Goal: Find specific page/section: Find specific page/section

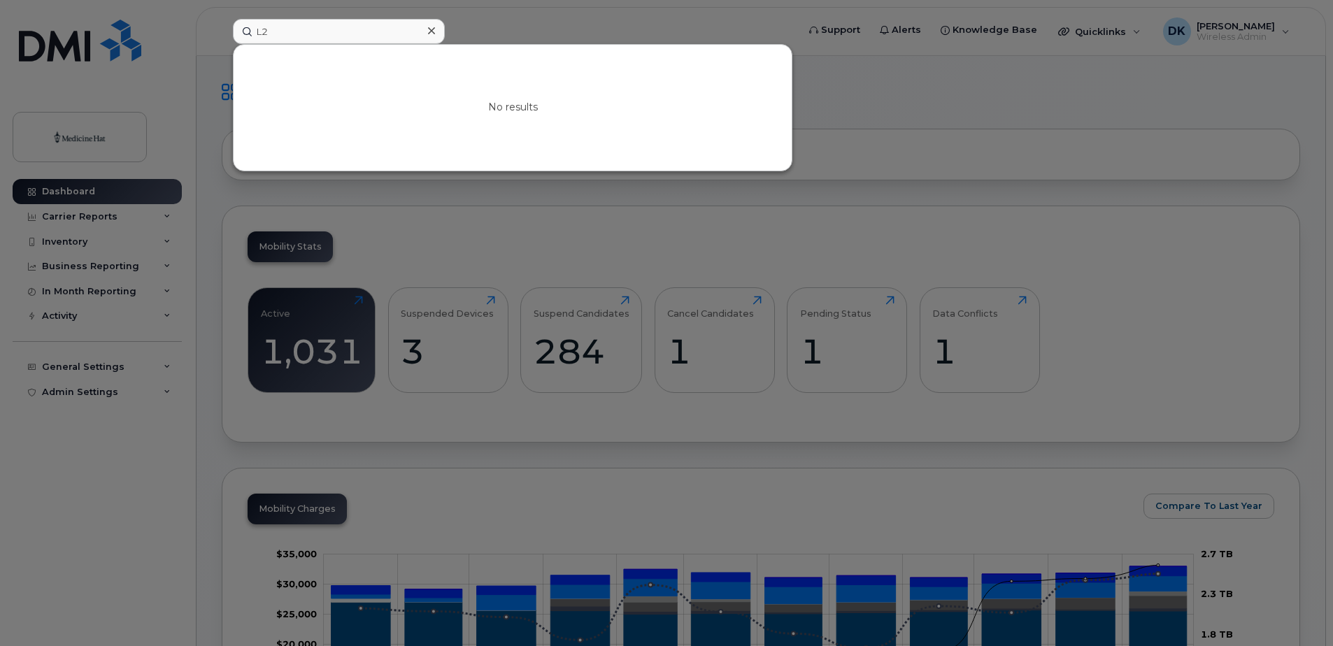
type input "L"
click at [548, 24] on div at bounding box center [666, 323] width 1333 height 646
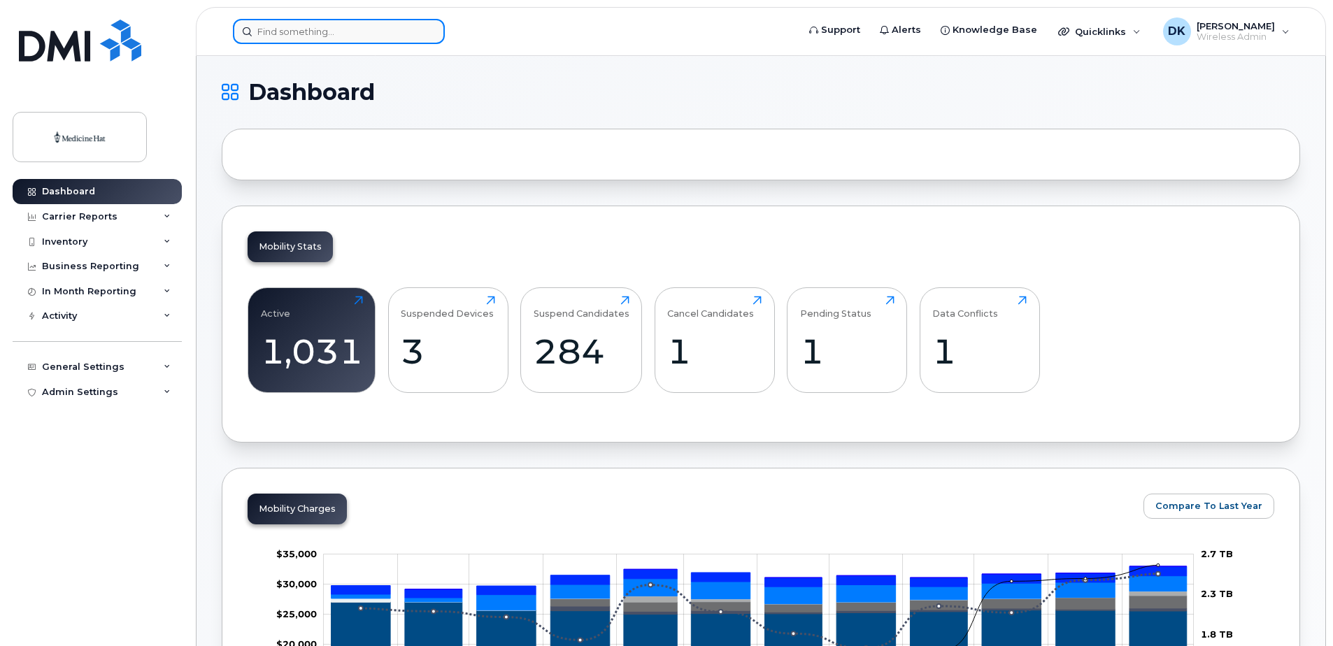
click at [330, 31] on input at bounding box center [339, 31] width 212 height 25
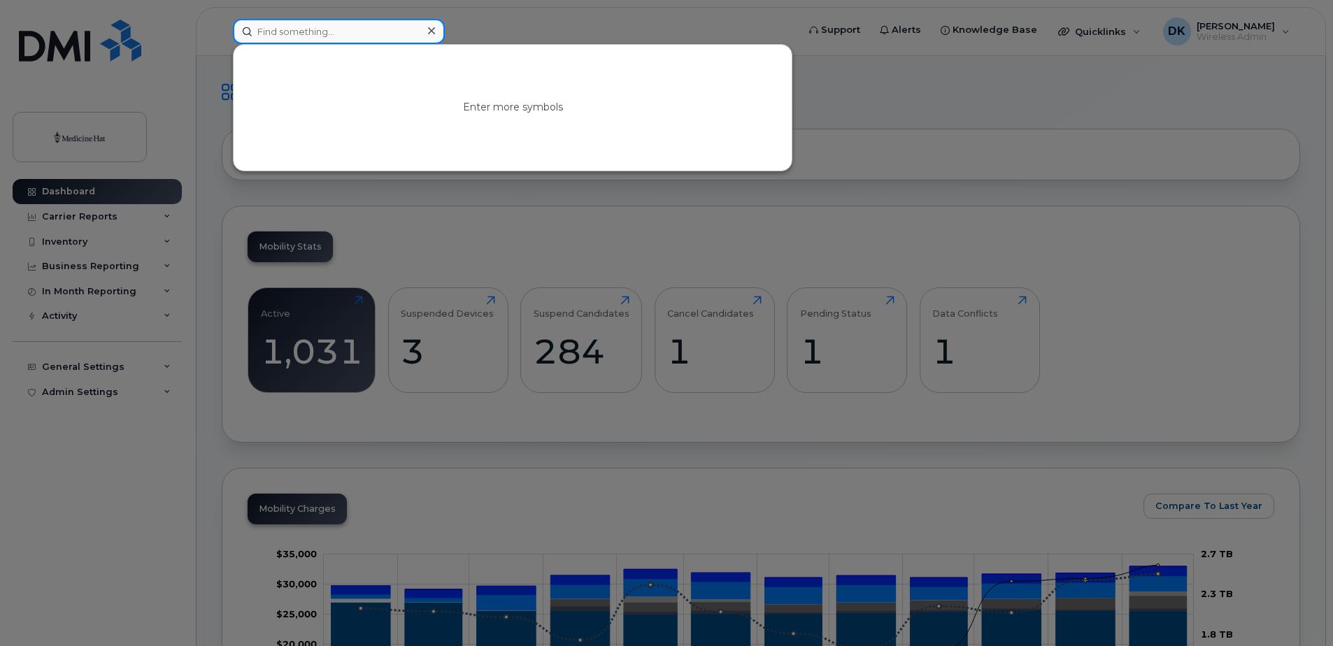
type input "4035048723"
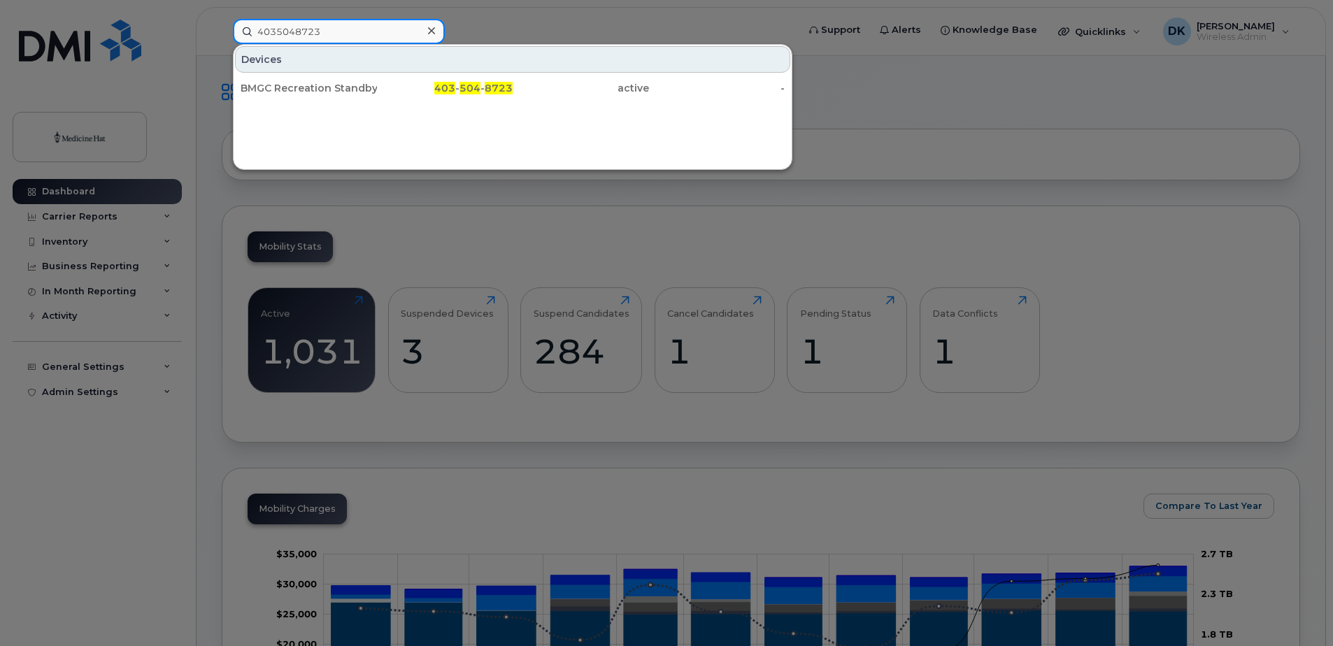
click at [338, 36] on input "4035048723" at bounding box center [339, 31] width 212 height 25
click at [430, 36] on icon at bounding box center [431, 30] width 7 height 11
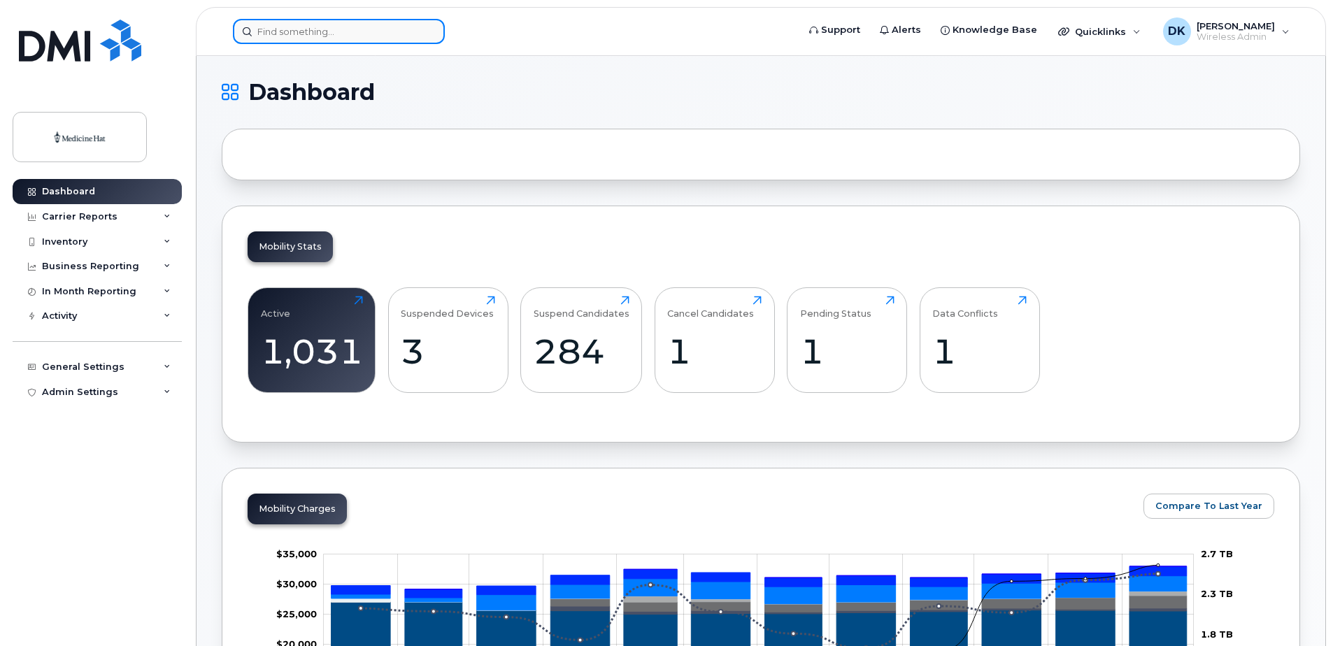
click at [361, 27] on input at bounding box center [339, 31] width 212 height 25
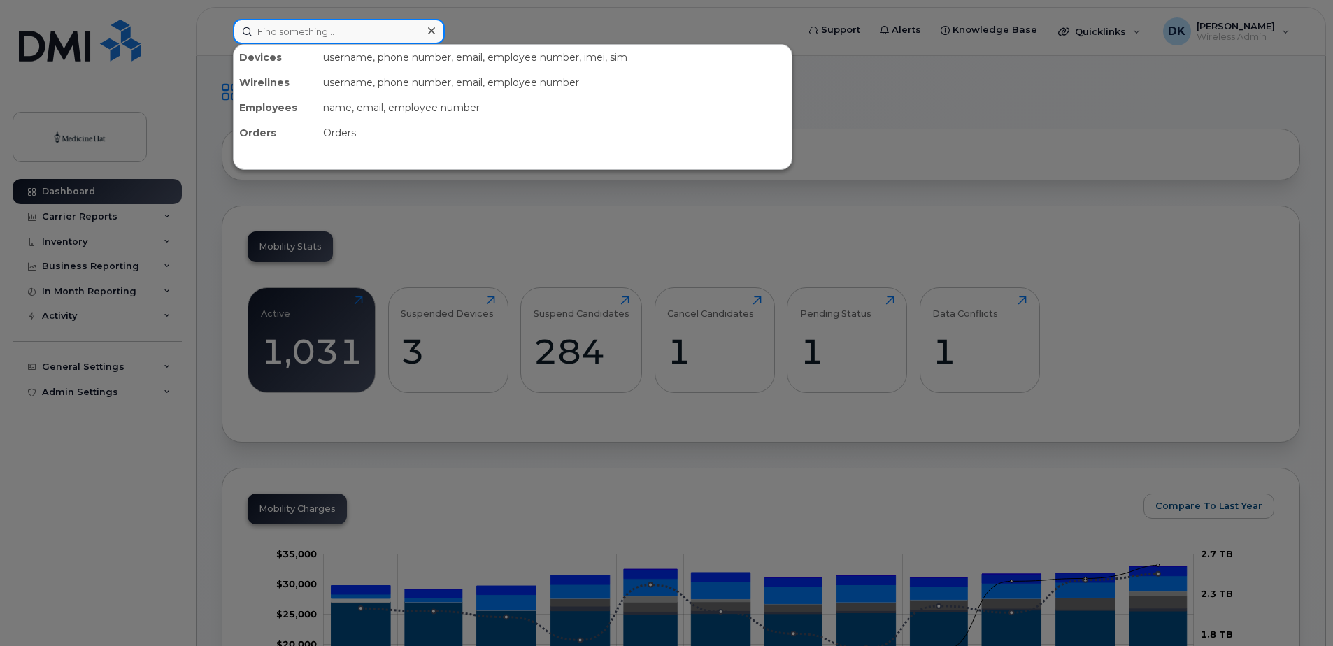
type input "89302610104304460740"
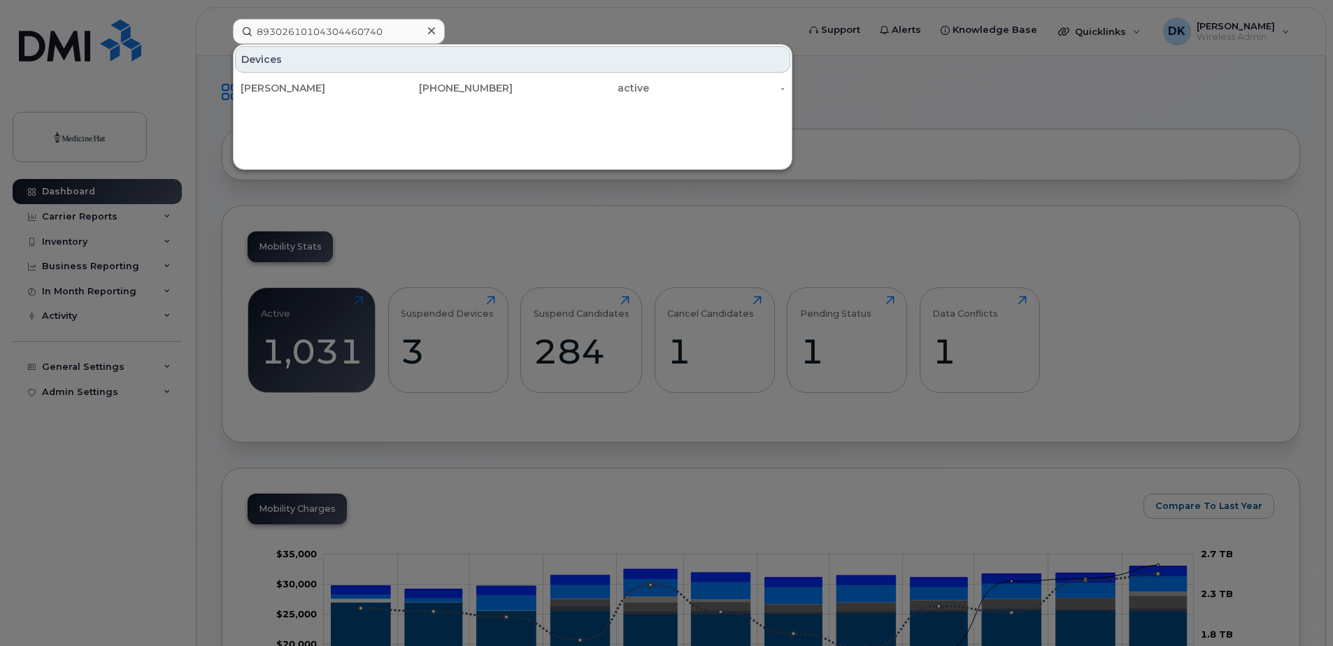
click at [426, 34] on div at bounding box center [431, 31] width 20 height 20
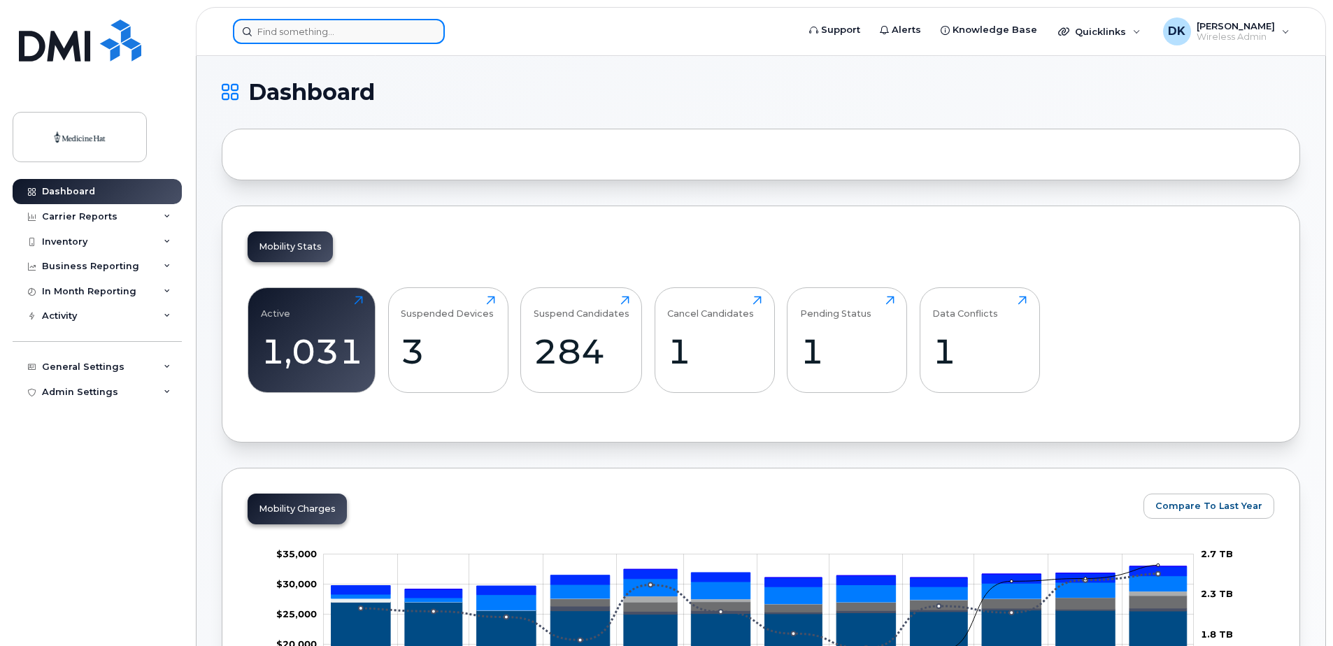
click at [421, 37] on div at bounding box center [339, 31] width 212 height 25
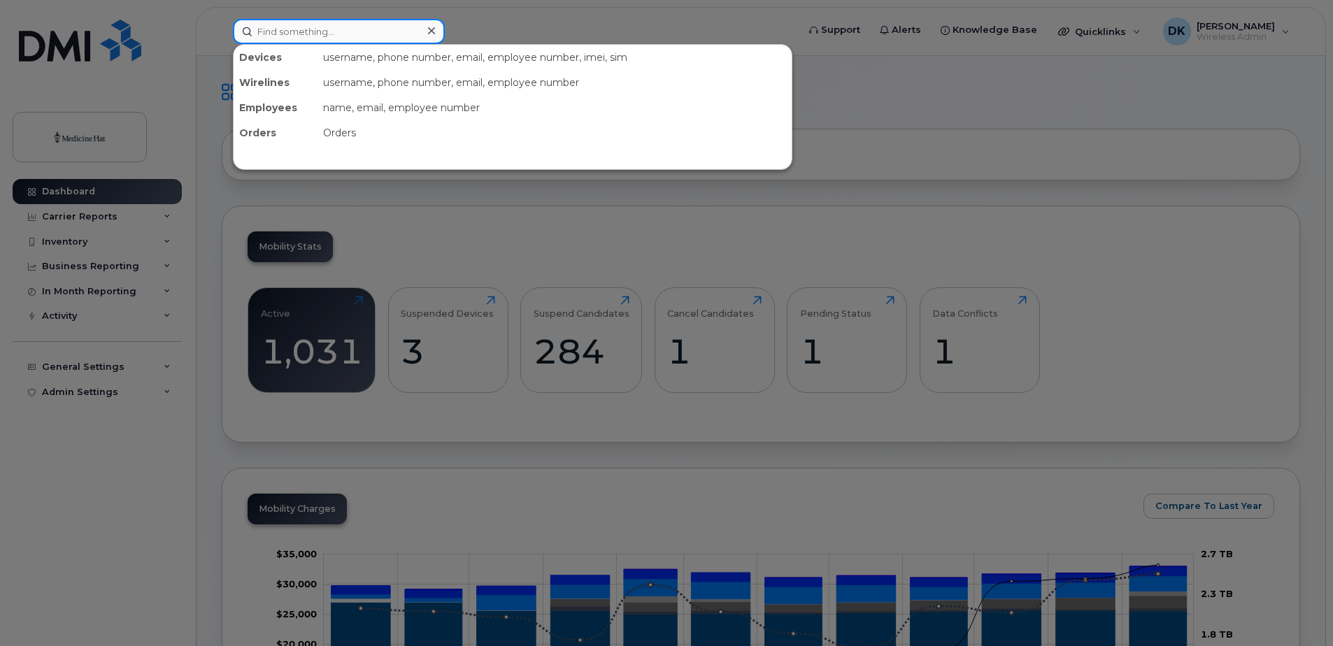
type input "5872534997"
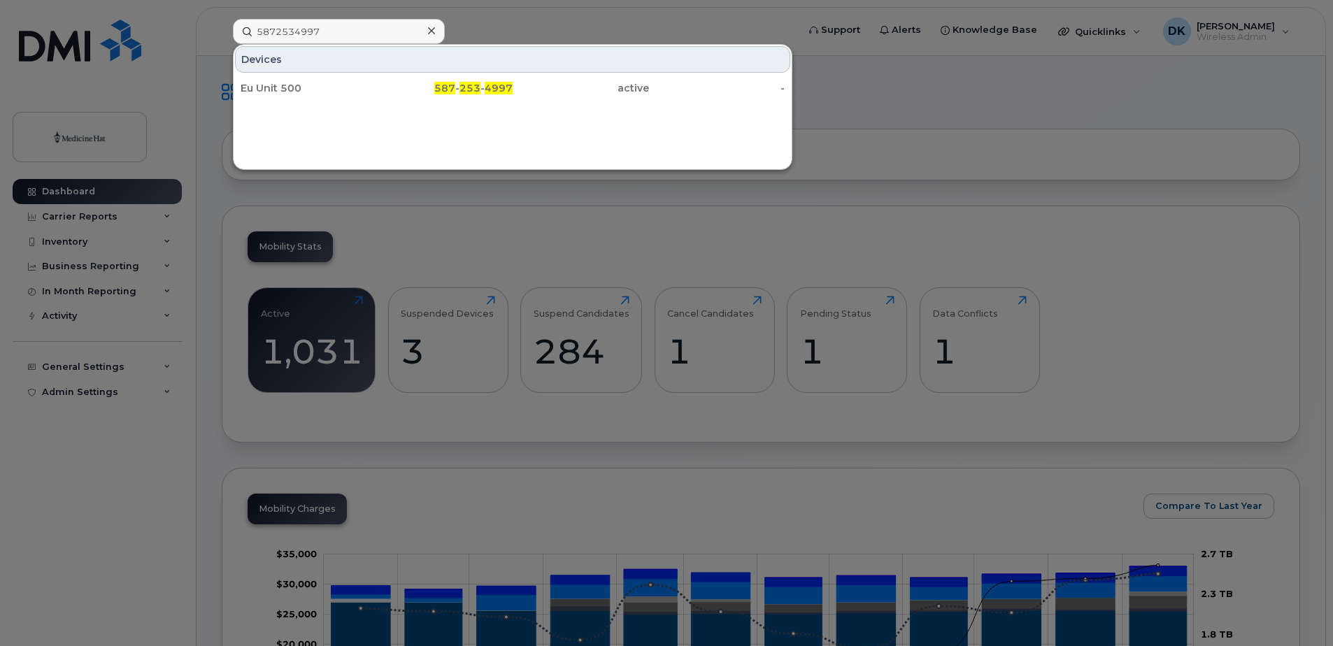
click at [432, 28] on icon at bounding box center [431, 30] width 7 height 11
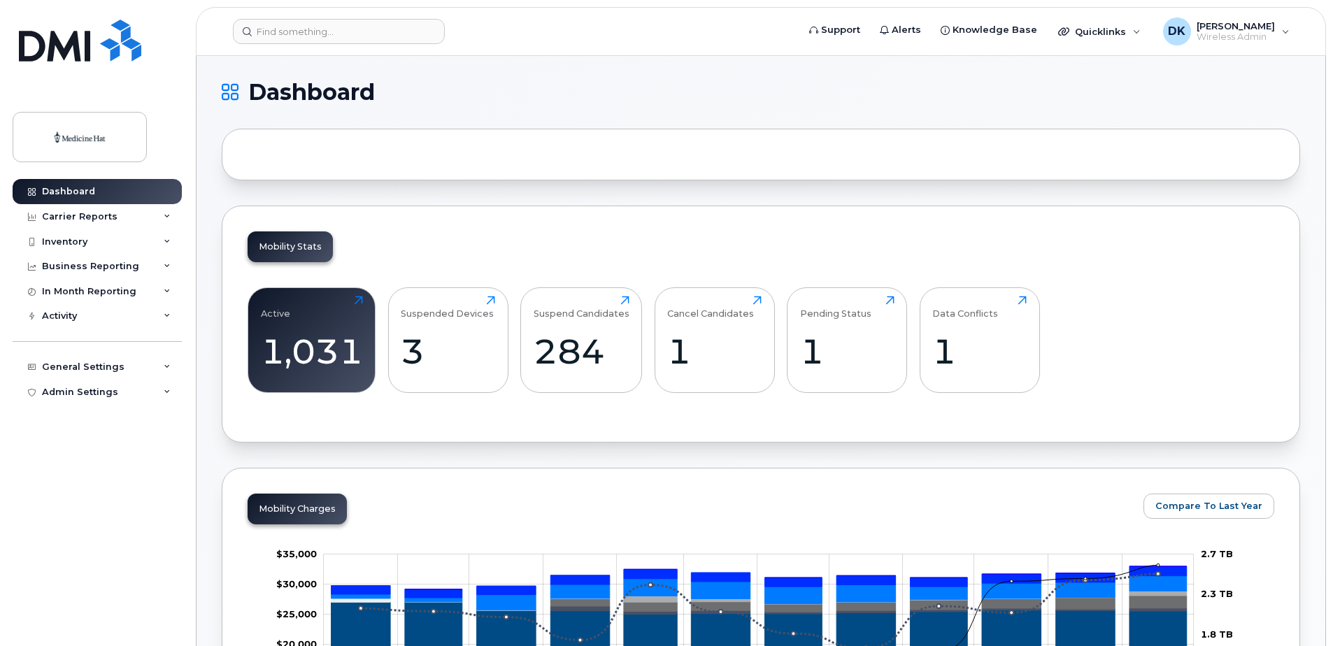
click at [537, 45] on header "Support Alerts Knowledge Base Quicklinks Suspend / Cancel Device Change SIM Car…" at bounding box center [761, 31] width 1130 height 49
click at [288, 32] on input at bounding box center [339, 31] width 212 height 25
paste input "[PHONE_NUMBER]"
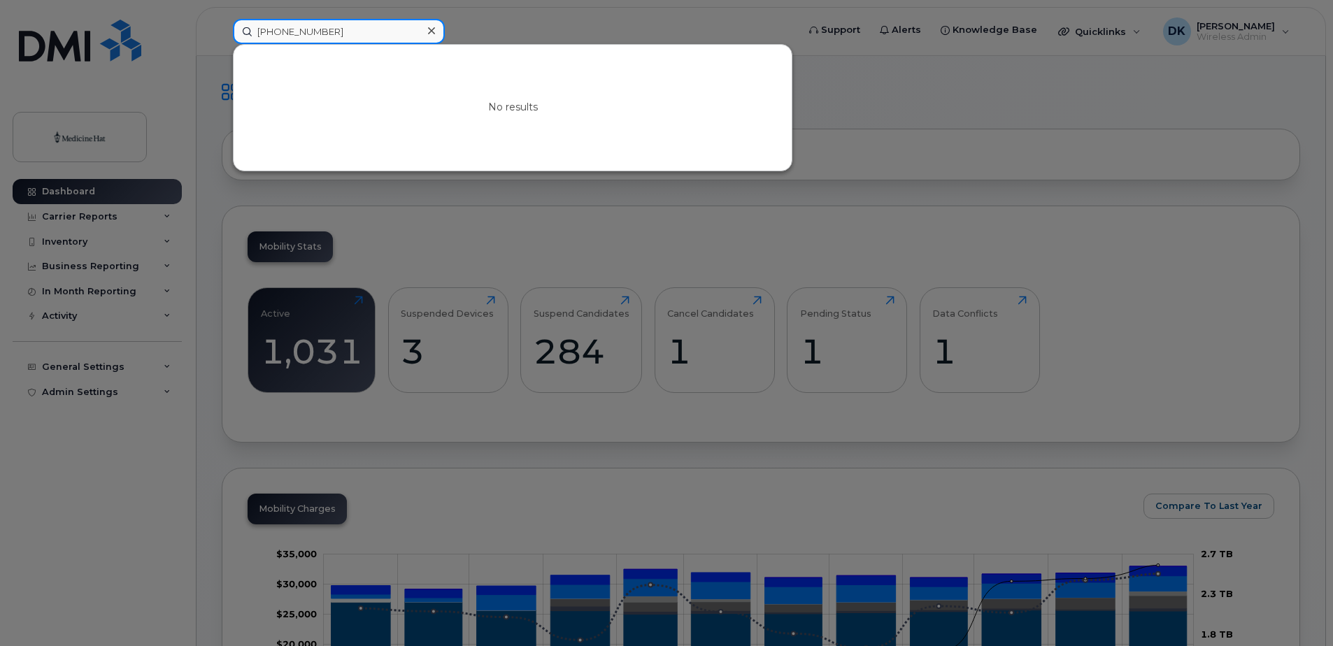
click at [304, 33] on input "[PHONE_NUMBER]" at bounding box center [339, 31] width 212 height 25
click at [278, 36] on input "403-4584396" at bounding box center [339, 31] width 212 height 25
type input "4034584396"
click at [433, 31] on icon at bounding box center [431, 30] width 7 height 11
